Goal: Task Accomplishment & Management: Manage account settings

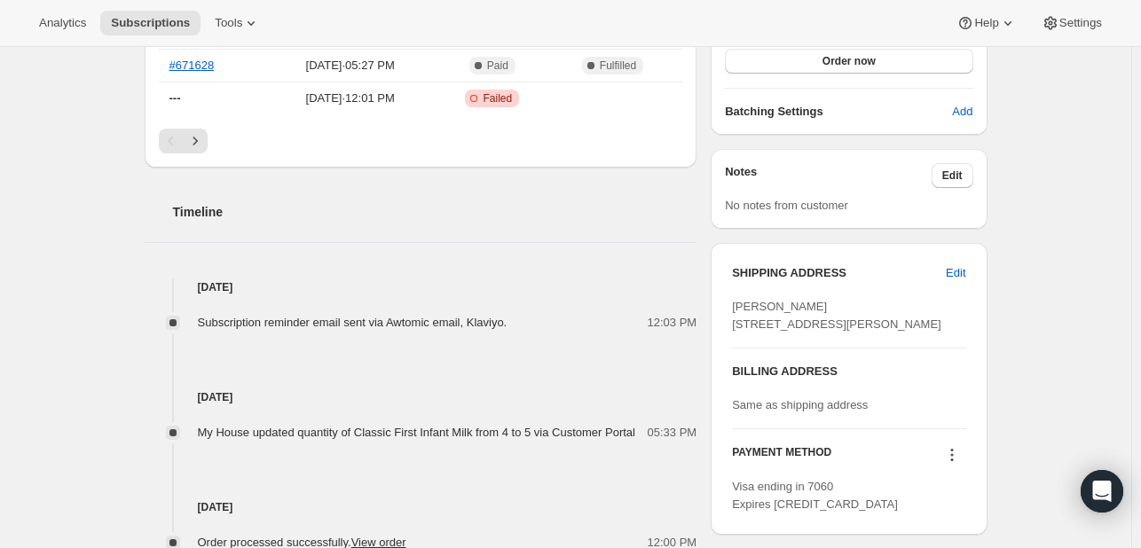
scroll to position [532, 0]
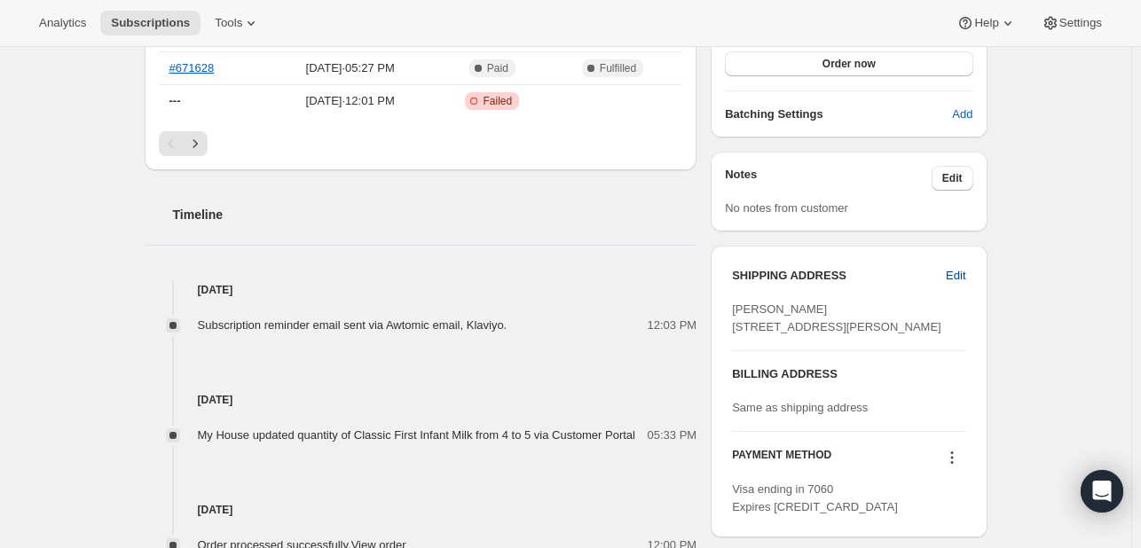
click at [960, 271] on span "Edit" at bounding box center [956, 276] width 20 height 18
select select "[GEOGRAPHIC_DATA]"
select select "ENG"
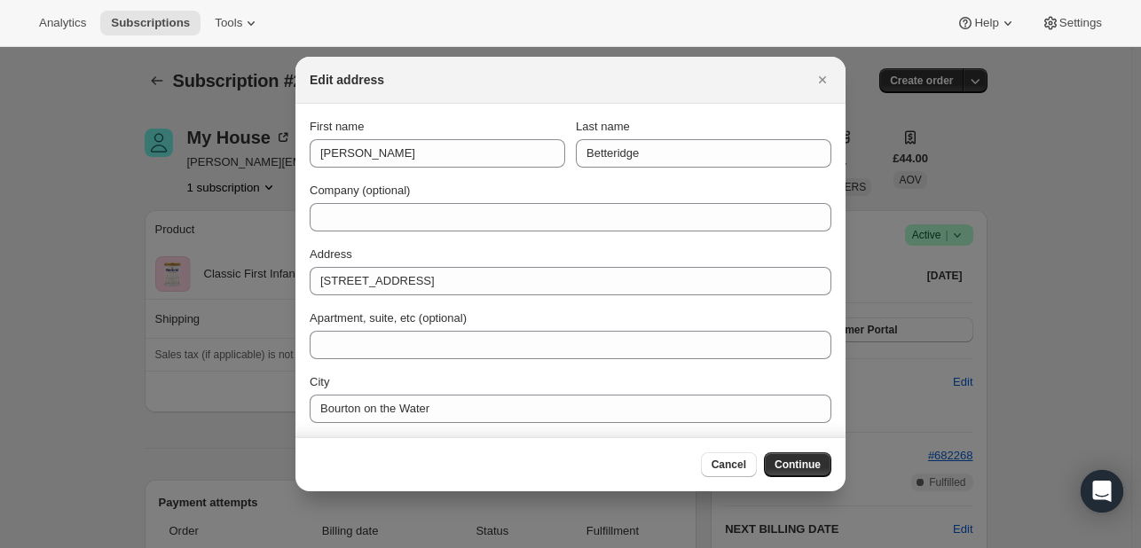
scroll to position [0, 0]
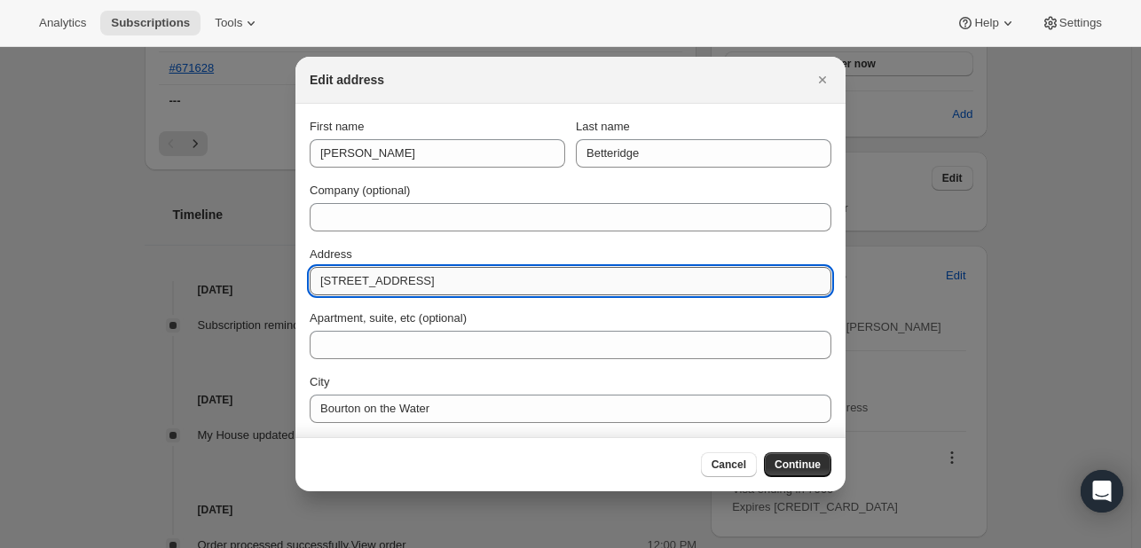
click at [437, 285] on input "[STREET_ADDRESS]" at bounding box center [571, 281] width 522 height 28
type input "44 R"
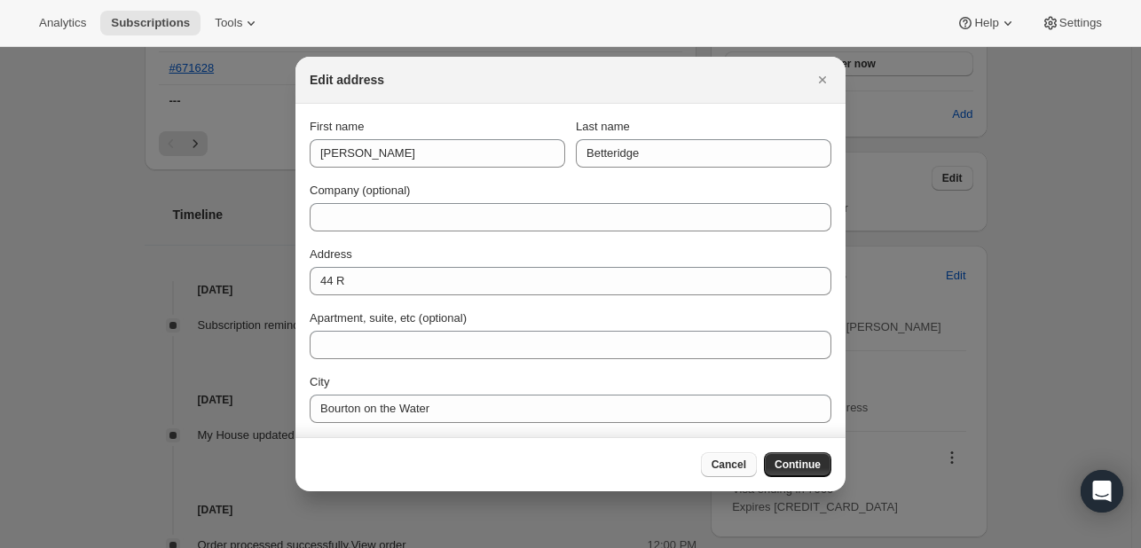
click at [725, 470] on span "Cancel" at bounding box center [729, 465] width 35 height 14
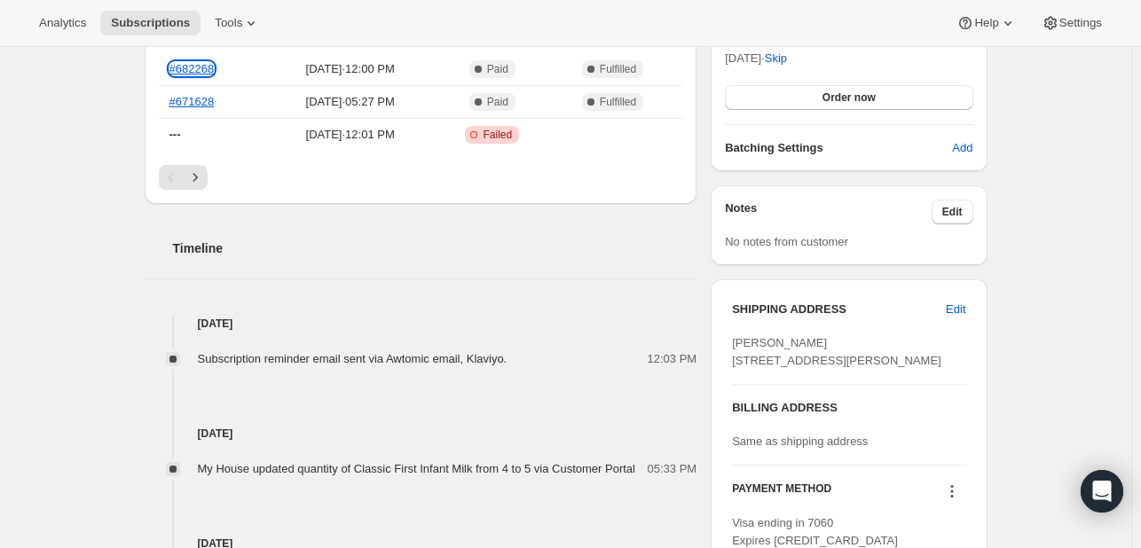
scroll to position [501, 0]
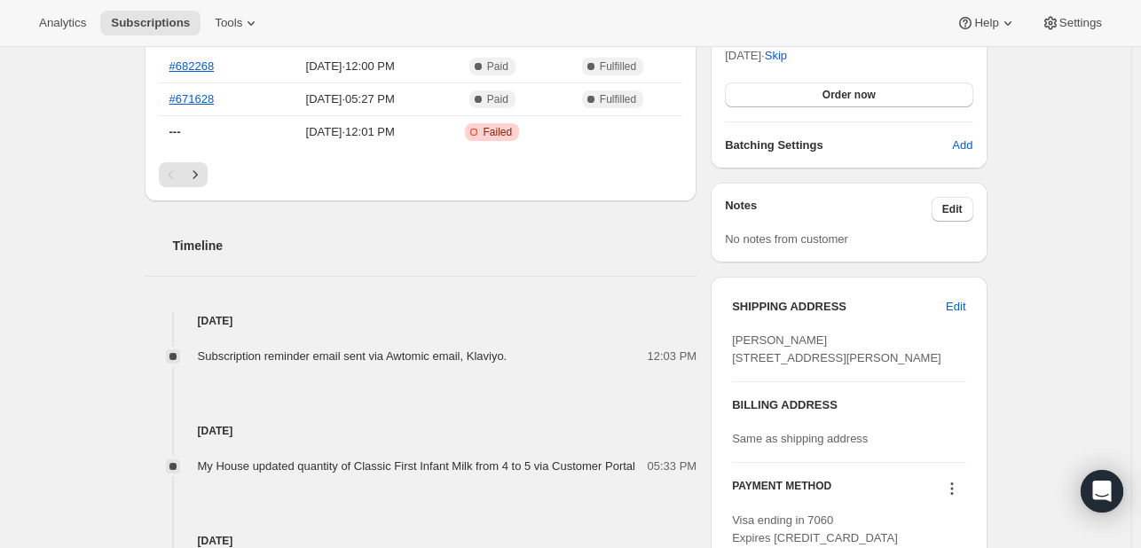
click at [983, 301] on div "SHIPPING ADDRESS Edit [PERSON_NAME] [STREET_ADDRESS][PERSON_NAME] BILLING ADDRE…" at bounding box center [849, 423] width 276 height 292
click at [957, 305] on span "Edit" at bounding box center [956, 307] width 20 height 18
select select "[GEOGRAPHIC_DATA]"
select select "ENG"
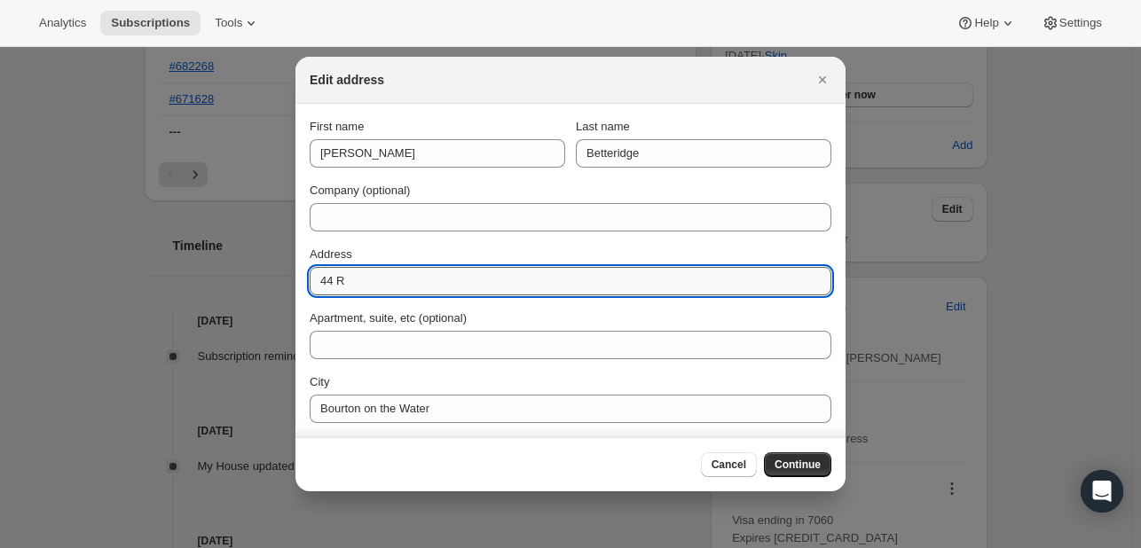
click at [394, 280] on input "44 R" at bounding box center [571, 281] width 522 height 28
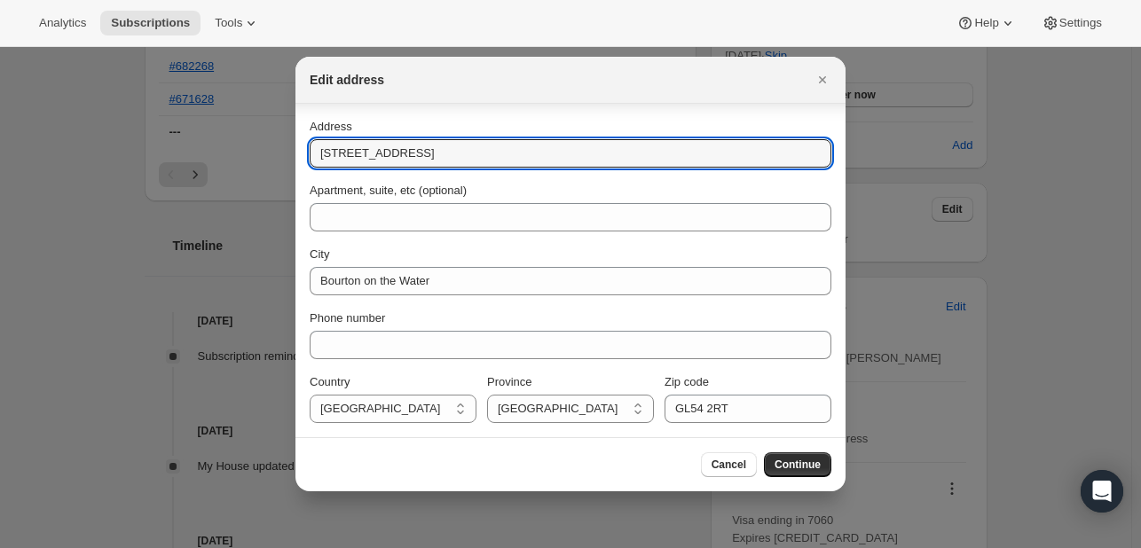
type input "[STREET_ADDRESS]"
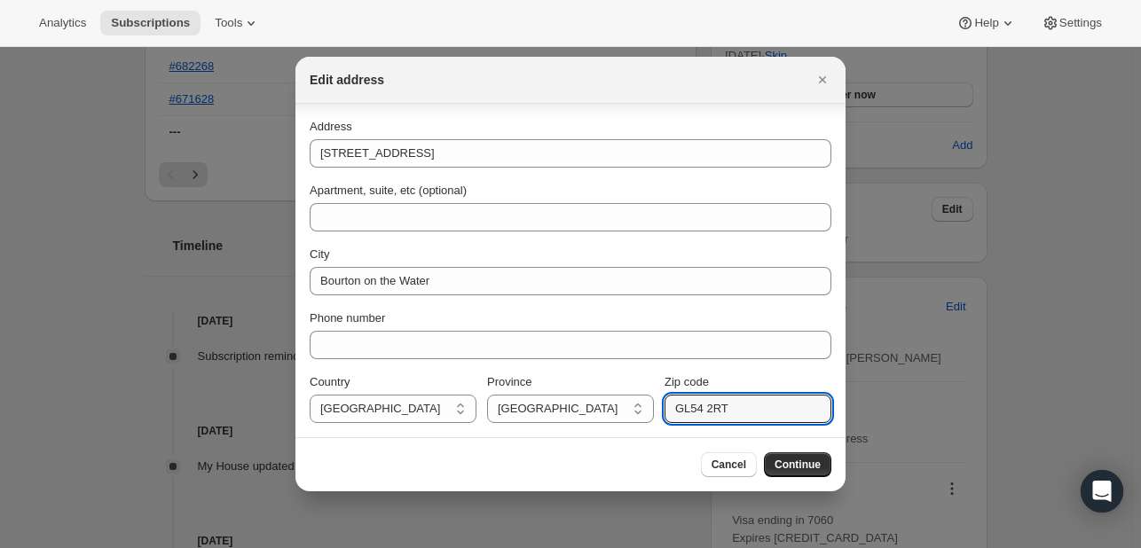
drag, startPoint x: 723, startPoint y: 408, endPoint x: 651, endPoint y: 407, distance: 72.8
click at [651, 407] on div "Country [GEOGRAPHIC_DATA] [GEOGRAPHIC_DATA] [GEOGRAPHIC_DATA] Province [DEMOGRA…" at bounding box center [571, 399] width 522 height 50
click at [809, 469] on span "Continue" at bounding box center [798, 465] width 46 height 14
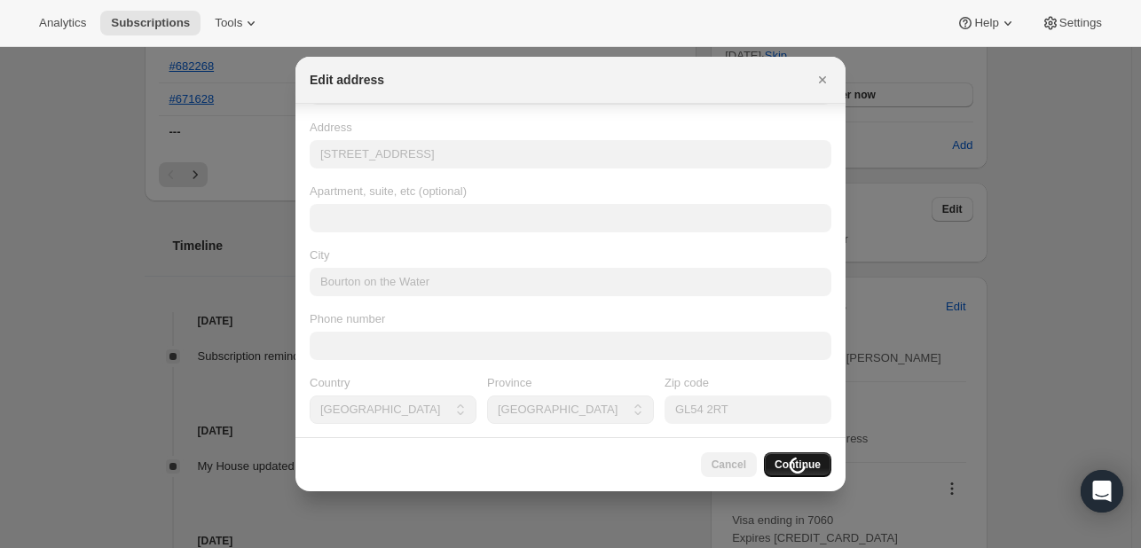
scroll to position [0, 0]
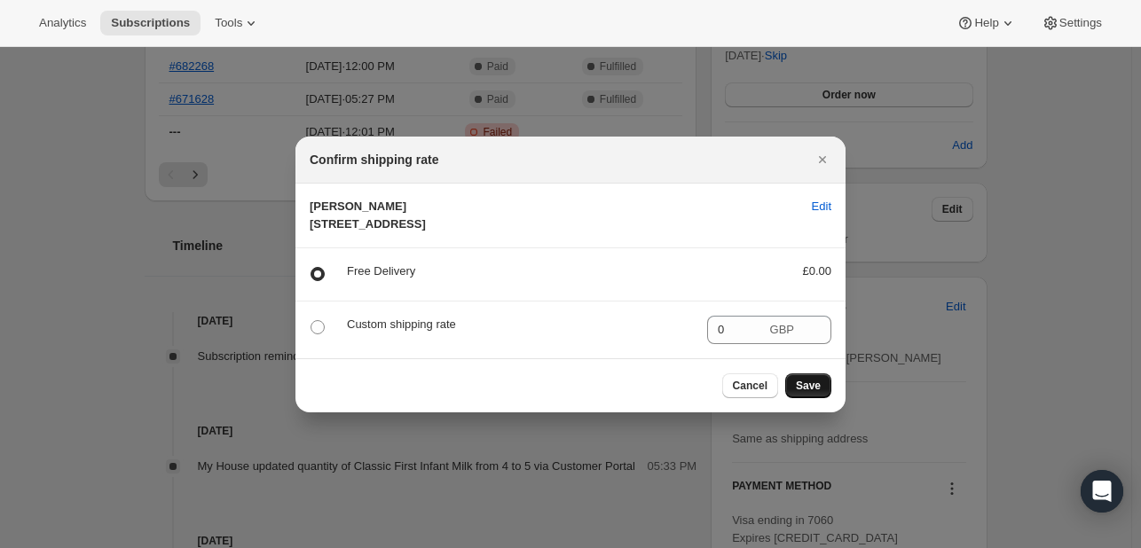
click at [811, 393] on span "Save" at bounding box center [808, 386] width 25 height 14
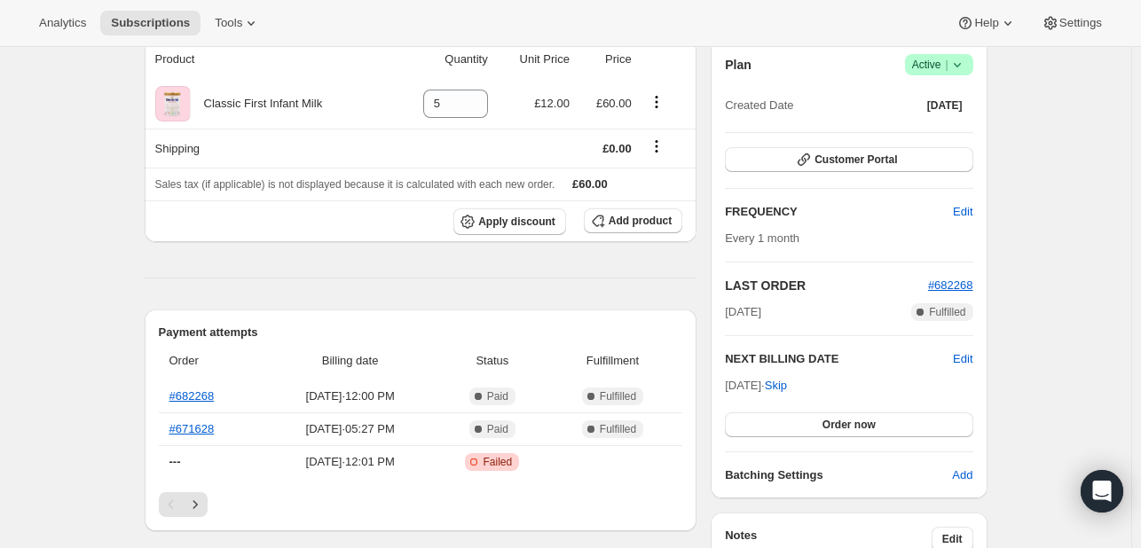
scroll to position [501, 0]
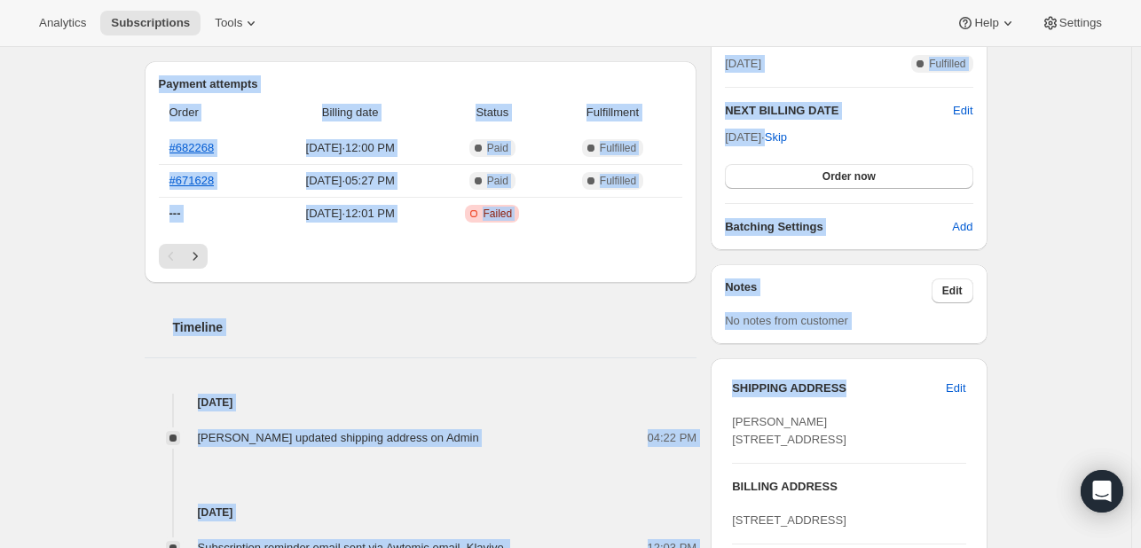
drag, startPoint x: 901, startPoint y: 345, endPoint x: 348, endPoint y: 6, distance: 648.6
click at [348, 6] on div "Analytics Subscriptions Tools Help Settings Skip to content Subscription #20769…" at bounding box center [570, 302] width 1141 height 1606
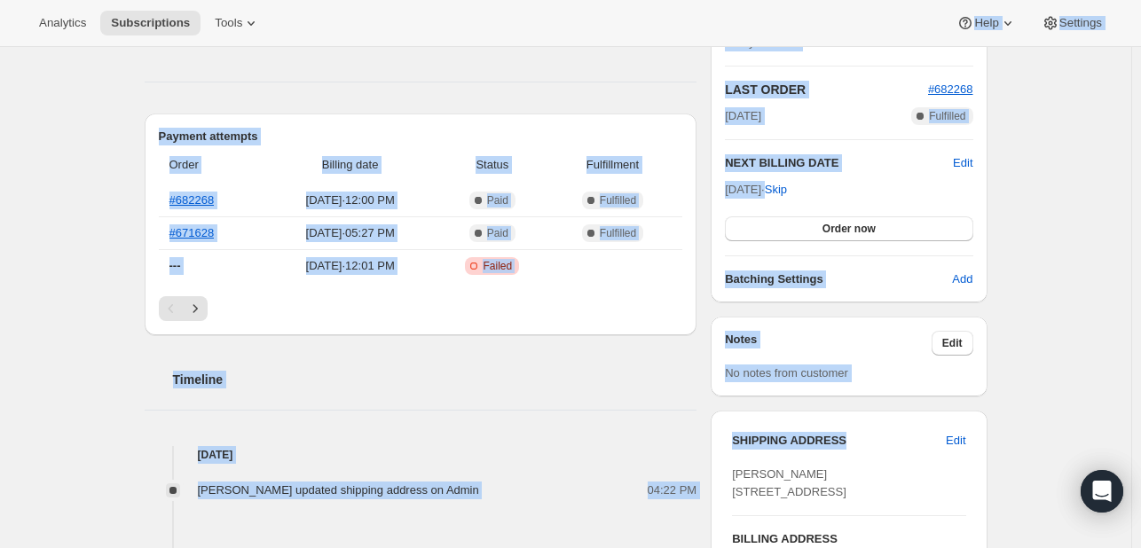
click at [511, 63] on div "Product Quantity Unit Price Price Classic First Infant Milk 5 £12.00 £60.00 Shi…" at bounding box center [421, 474] width 553 height 1261
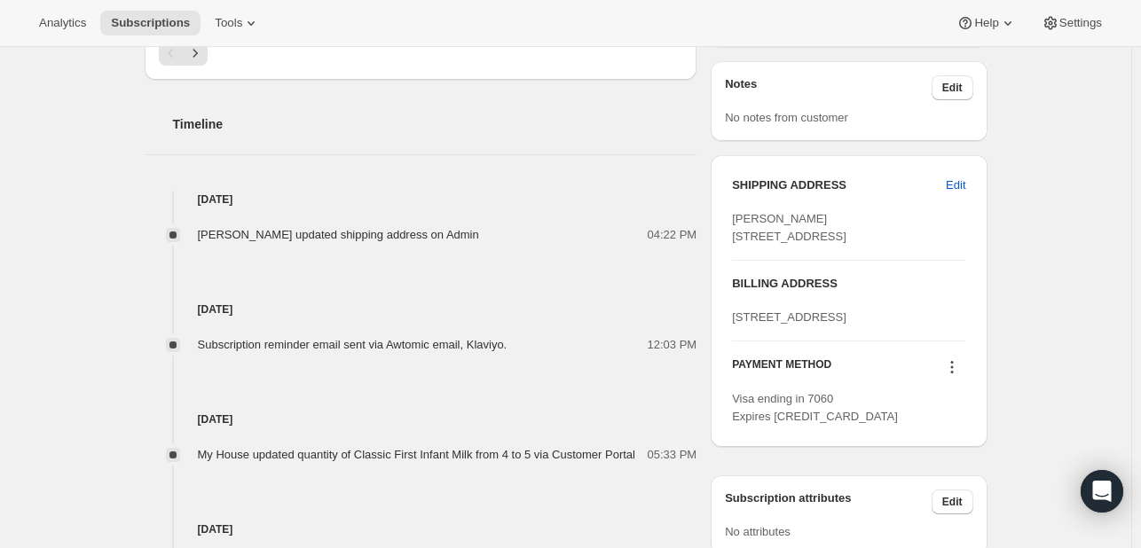
scroll to position [707, 0]
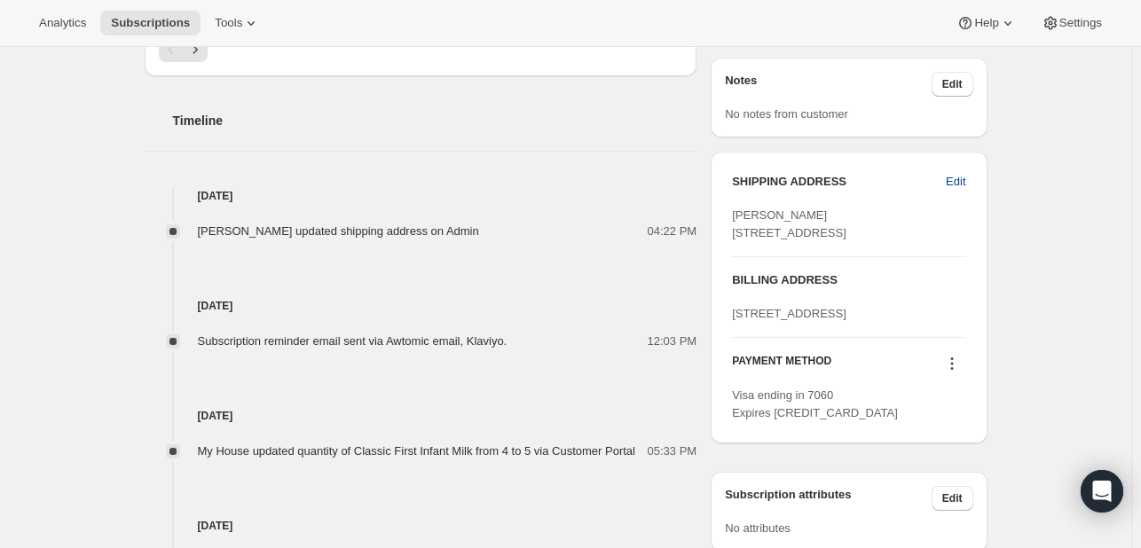
click at [962, 185] on span "Edit" at bounding box center [956, 182] width 20 height 18
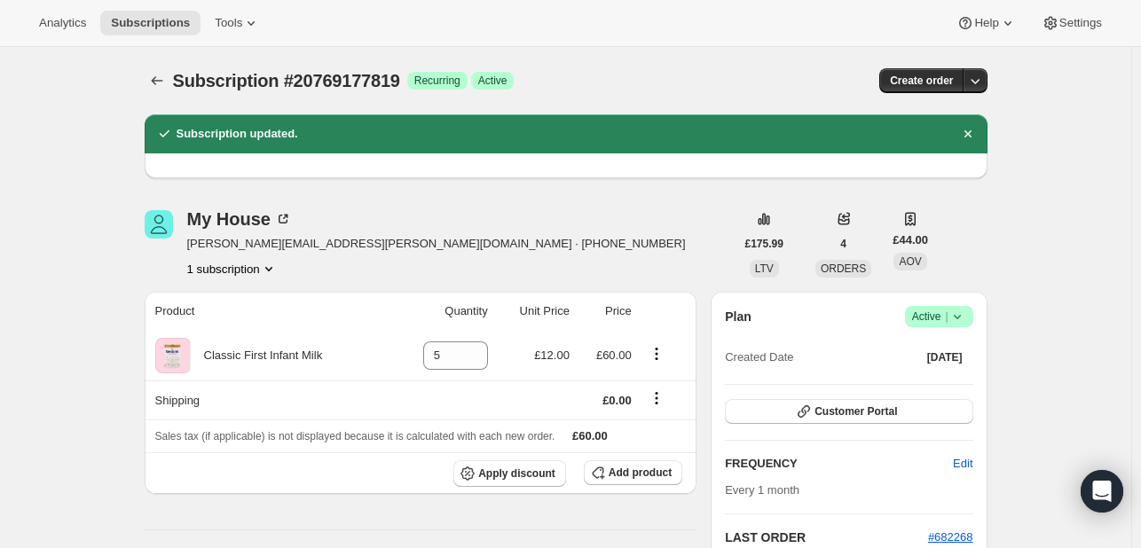
select select "[GEOGRAPHIC_DATA]"
select select "ENG"
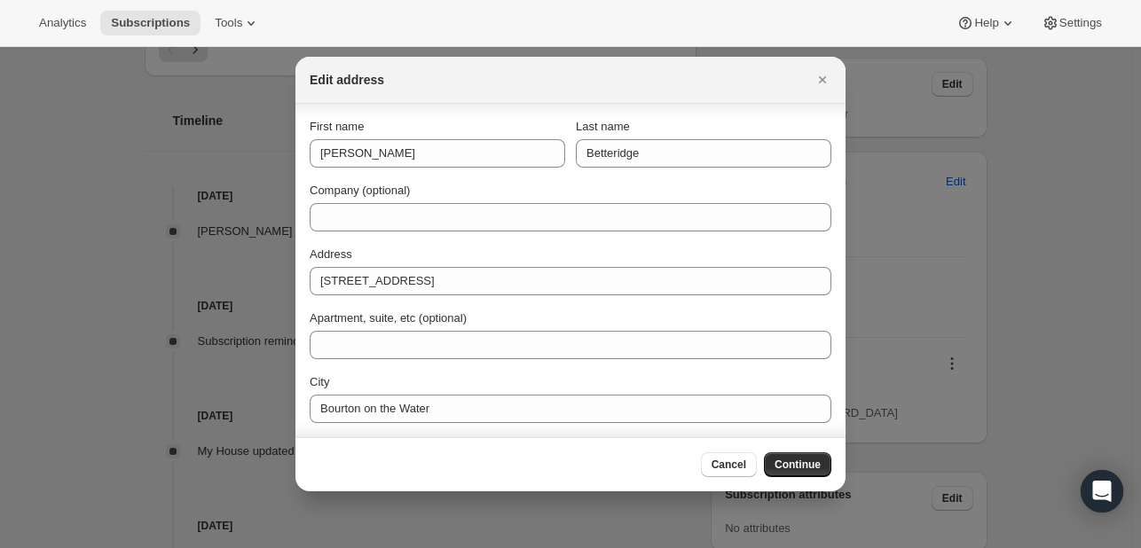
scroll to position [128, 0]
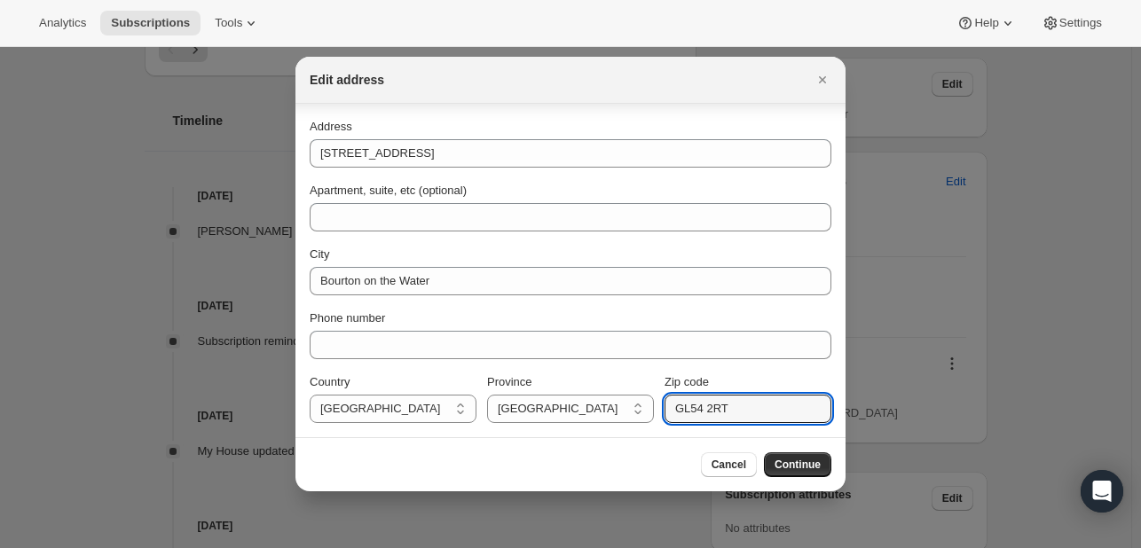
drag, startPoint x: 728, startPoint y: 416, endPoint x: 657, endPoint y: 414, distance: 71.0
click at [657, 414] on div "Country [GEOGRAPHIC_DATA] [GEOGRAPHIC_DATA] [GEOGRAPHIC_DATA] Province [DEMOGRA…" at bounding box center [571, 399] width 522 height 50
paste input "l54 2EW"
type input "Gl54 2EW"
click at [794, 454] on button "Continue" at bounding box center [797, 465] width 67 height 25
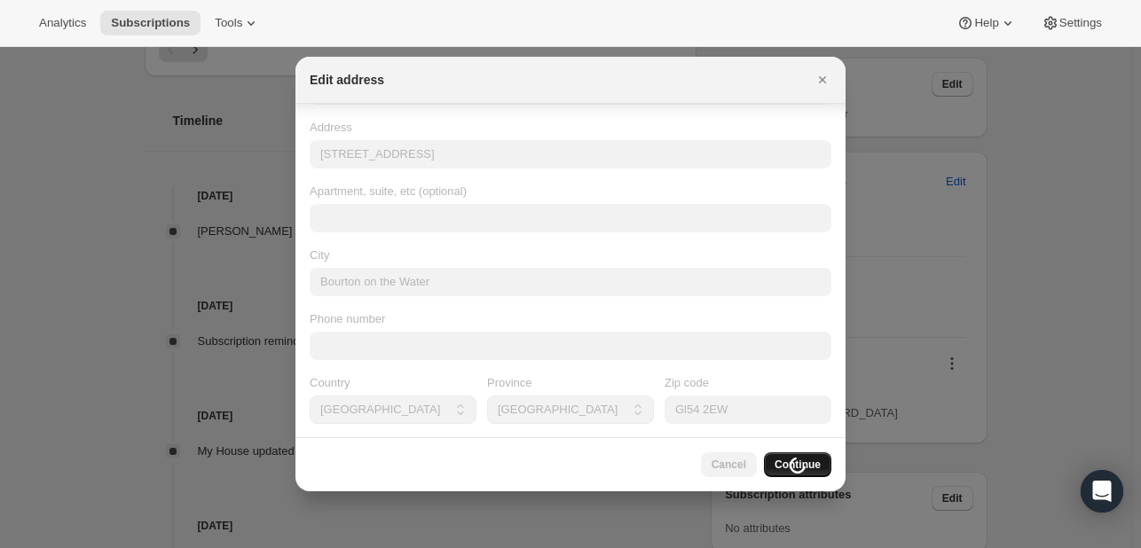
scroll to position [0, 0]
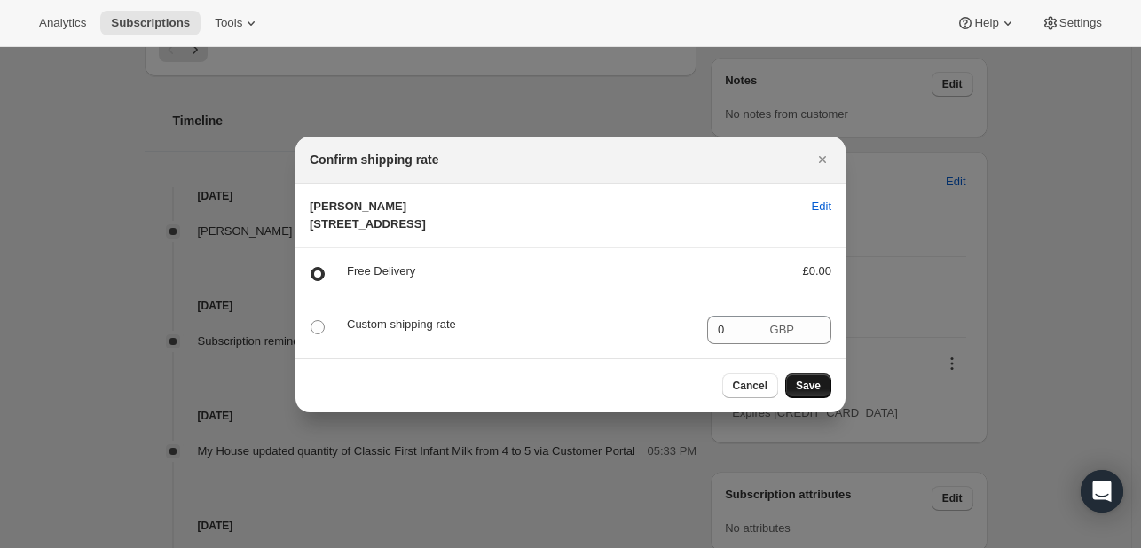
click at [817, 393] on span "Save" at bounding box center [808, 386] width 25 height 14
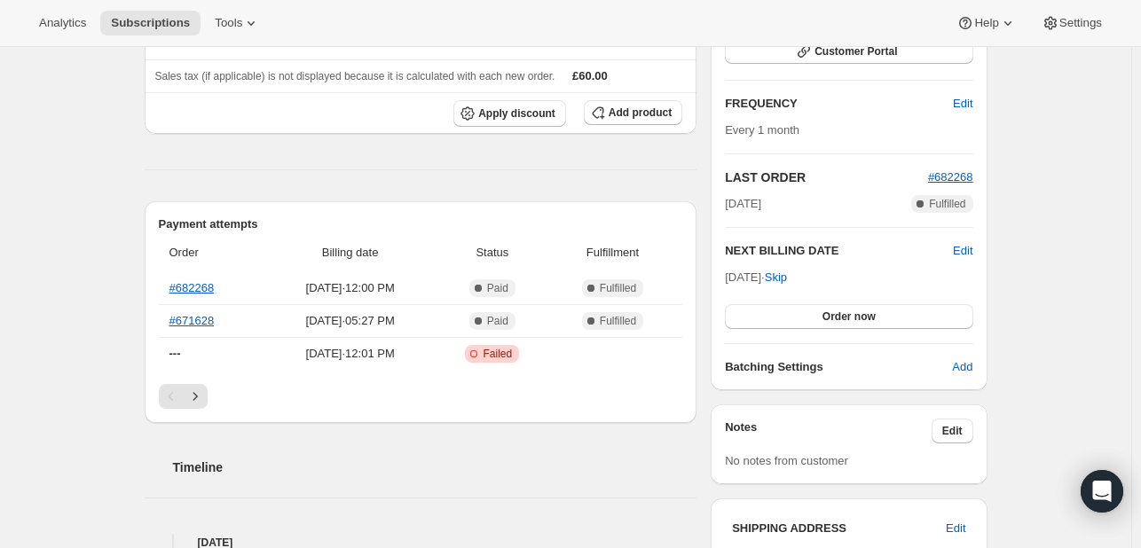
scroll to position [438, 0]
